Goal: Entertainment & Leisure: Browse casually

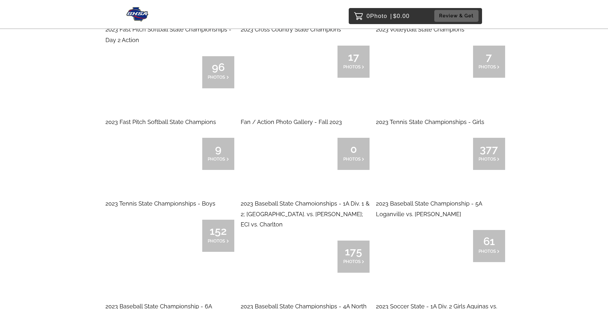
scroll to position [5645, 0]
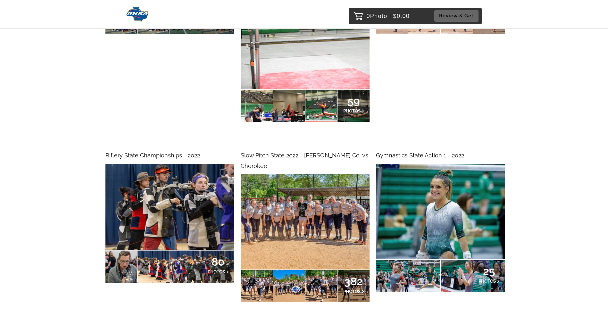
scroll to position [21282, 0]
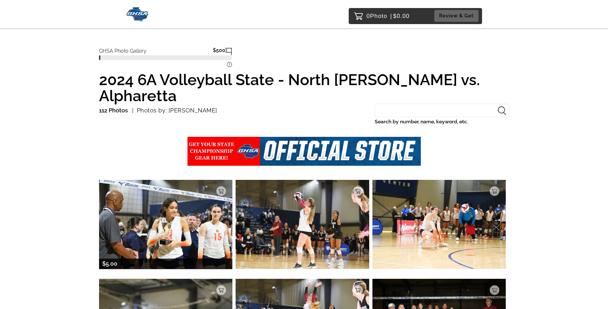
click at [192, 218] on img at bounding box center [166, 224] width 134 height 89
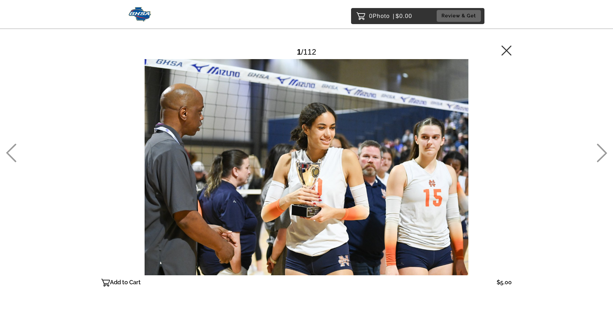
click at [604, 152] on icon at bounding box center [602, 152] width 11 height 19
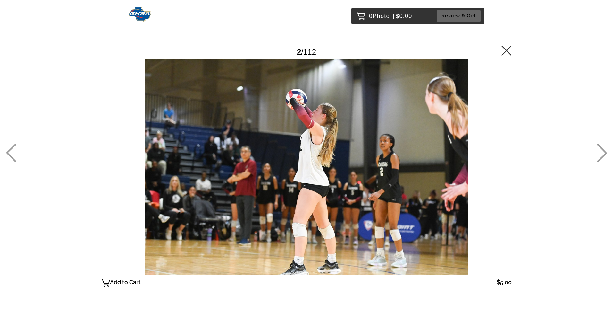
click at [604, 152] on icon at bounding box center [602, 152] width 11 height 19
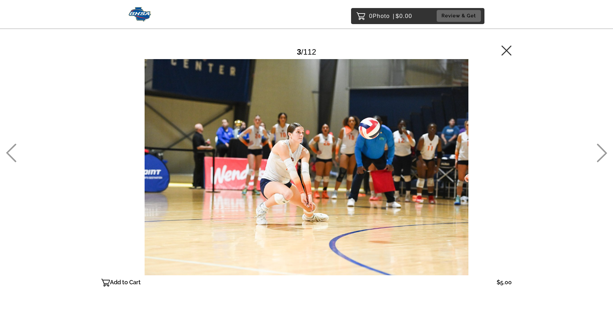
click at [604, 152] on icon at bounding box center [602, 152] width 11 height 19
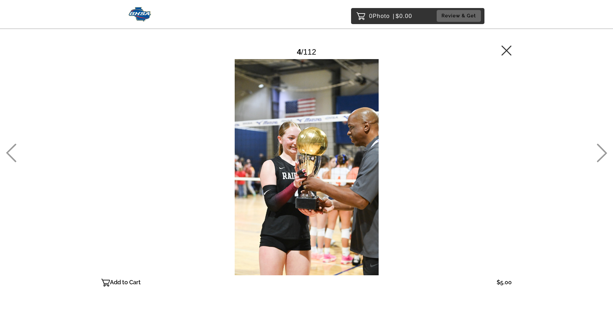
click at [604, 152] on icon at bounding box center [602, 152] width 11 height 19
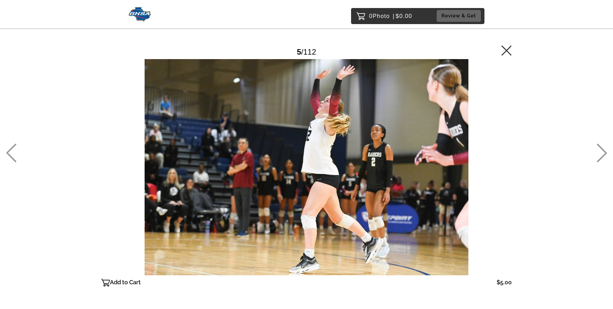
click at [604, 152] on icon at bounding box center [602, 152] width 11 height 19
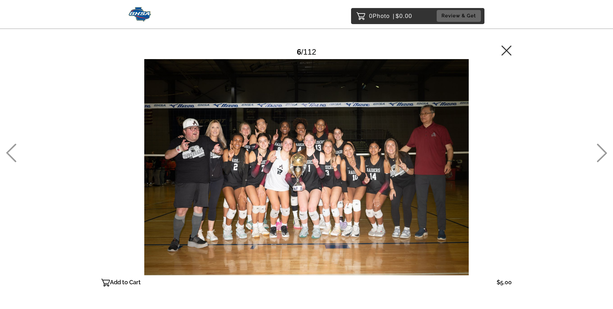
click at [604, 152] on icon at bounding box center [602, 152] width 11 height 19
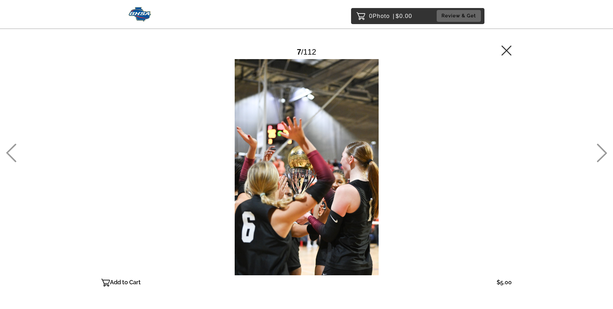
click at [513, 49] on main "Password Checker bypassed 7 / 112 Add to Cart $5.00 Gallery $5.00 Add" at bounding box center [307, 155] width 462 height 310
click at [509, 48] on icon at bounding box center [507, 50] width 10 height 10
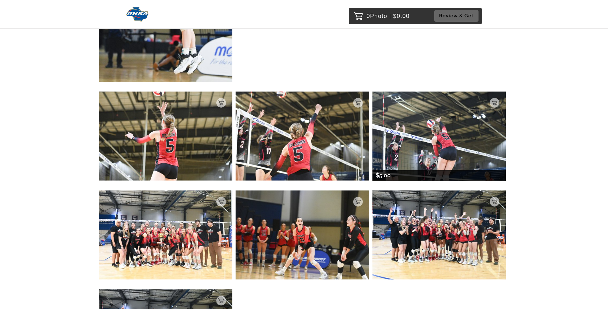
scroll to position [321, 0]
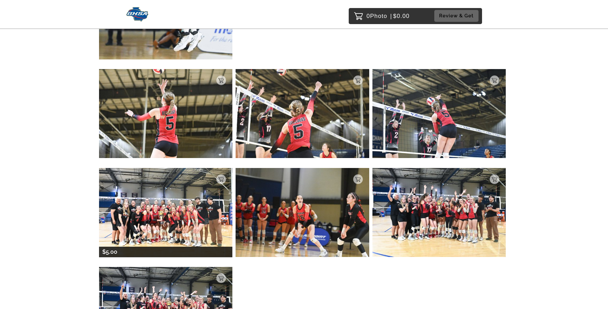
click at [165, 200] on img at bounding box center [166, 212] width 134 height 89
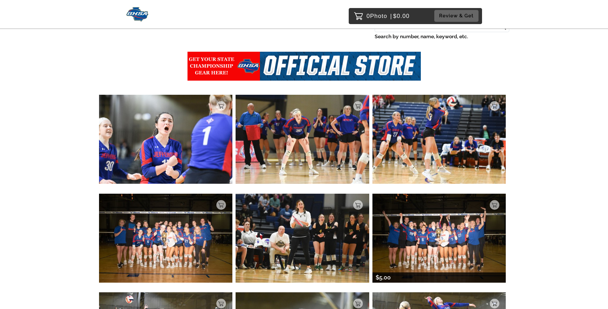
scroll to position [96, 0]
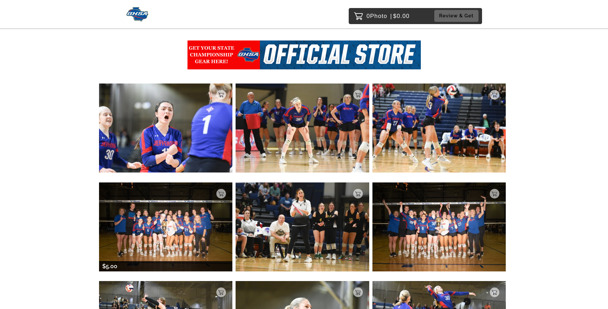
click at [157, 211] on img at bounding box center [166, 226] width 134 height 89
